Goal: Ask a question

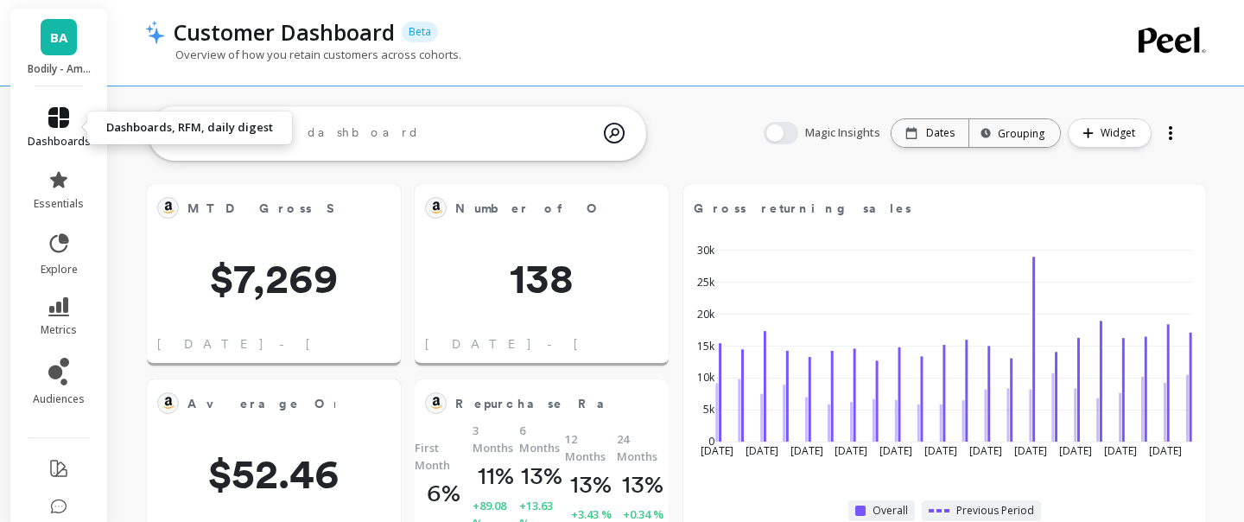
click at [59, 121] on icon at bounding box center [58, 117] width 21 height 21
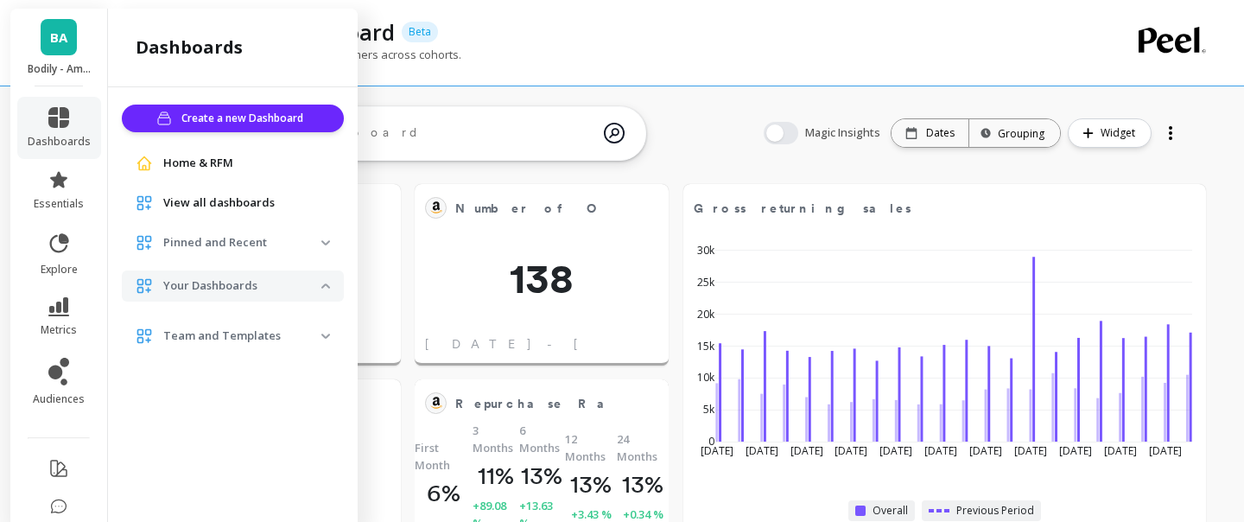
click at [444, 138] on textarea at bounding box center [383, 133] width 440 height 47
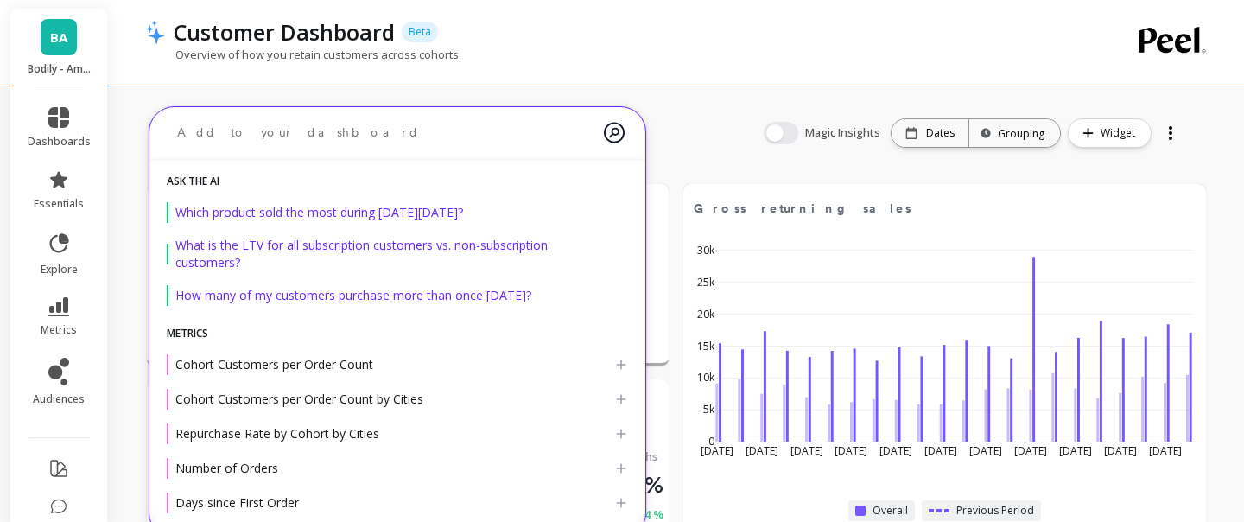
click at [236, 131] on textarea at bounding box center [383, 133] width 440 height 46
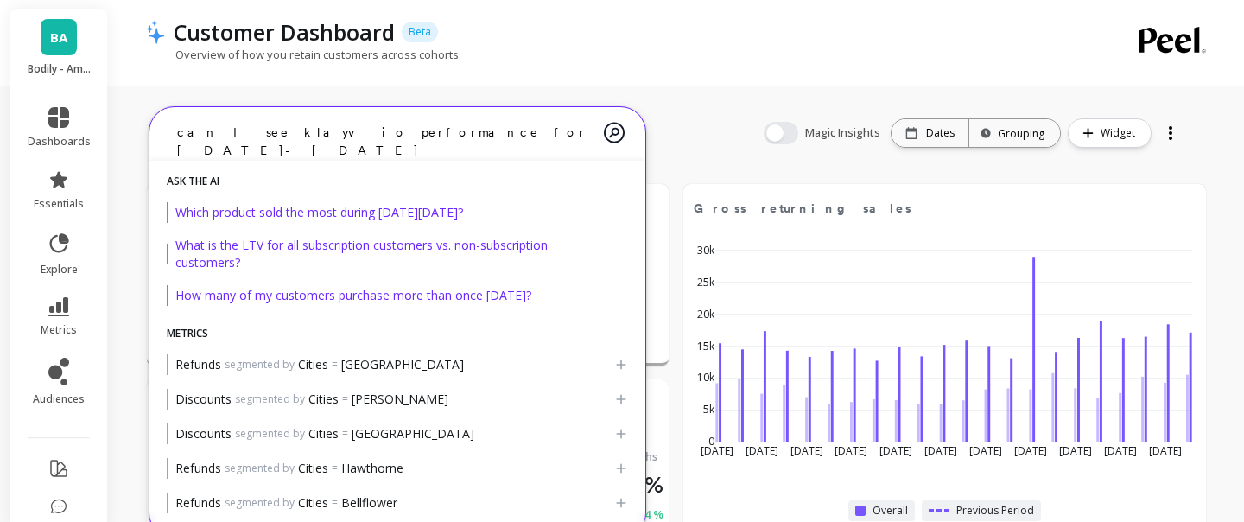
type textarea "can I see klayvio performance for 8/25/25- 9/1/25"
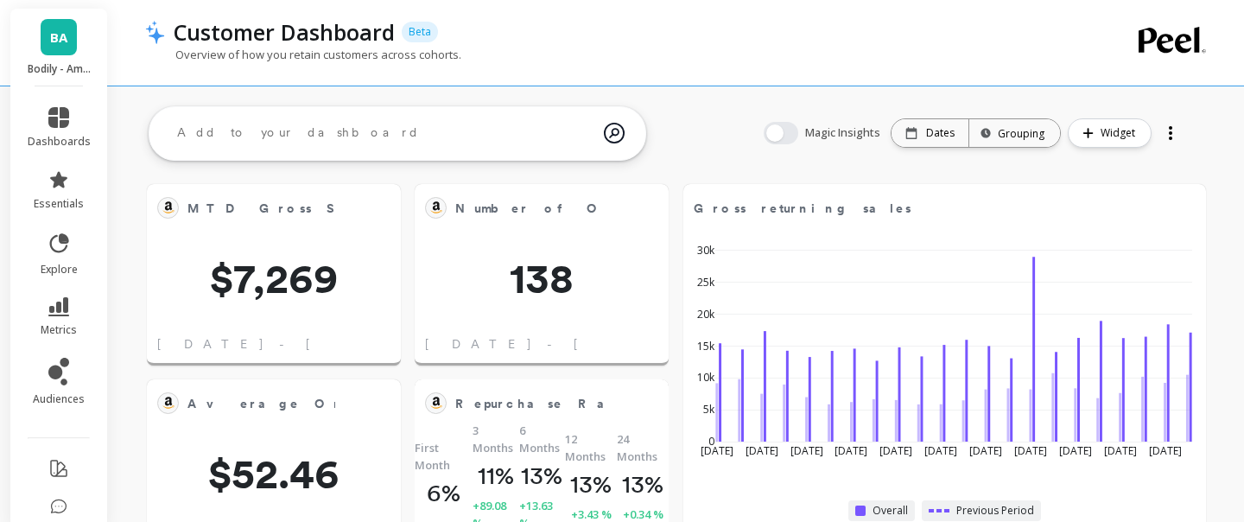
click at [61, 47] on link "BA" at bounding box center [59, 37] width 36 height 36
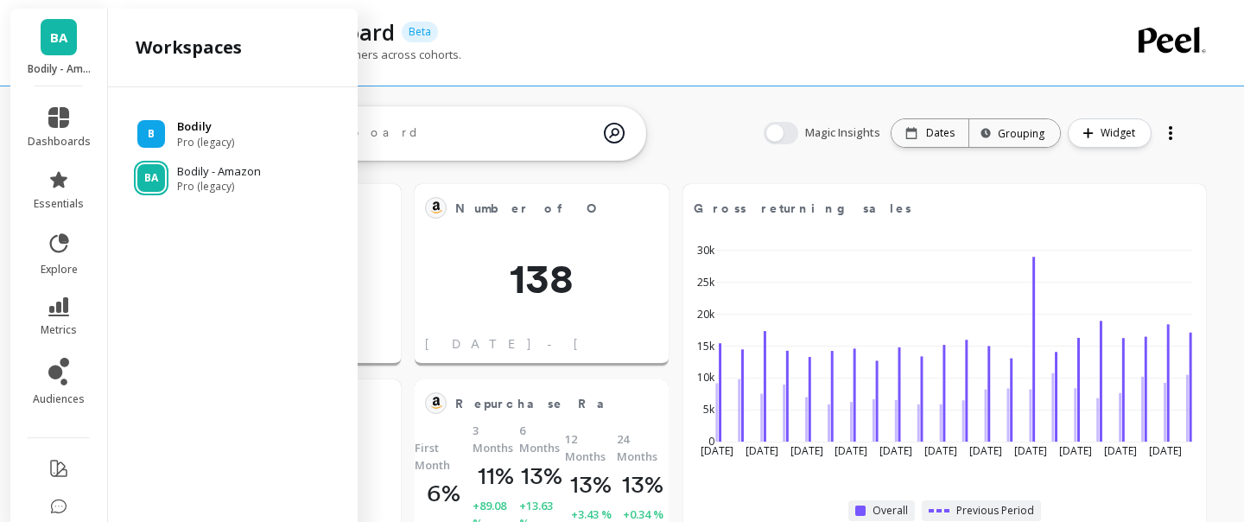
click at [193, 130] on p "Bodily" at bounding box center [205, 126] width 57 height 17
